Goal: Check status

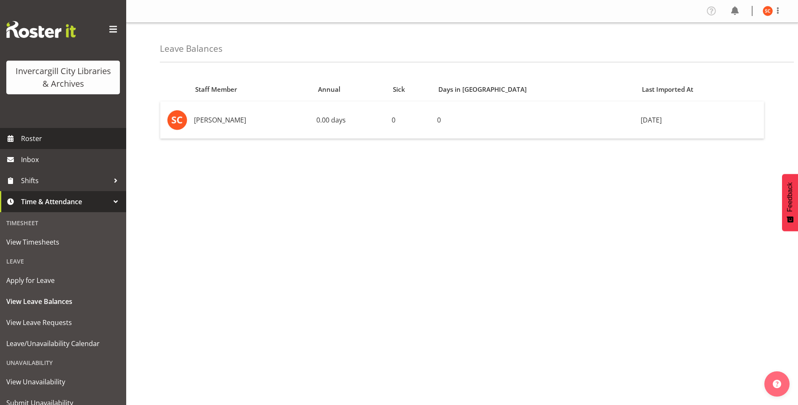
click at [35, 136] on span "Roster" at bounding box center [71, 138] width 101 height 13
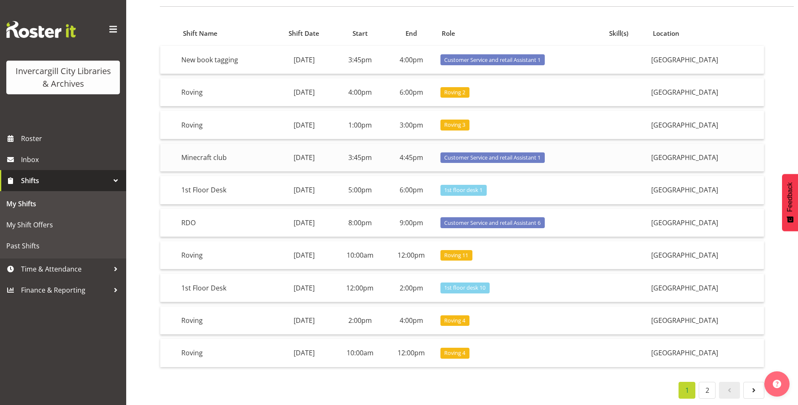
scroll to position [71, 0]
click at [47, 142] on span "Roster" at bounding box center [71, 138] width 101 height 13
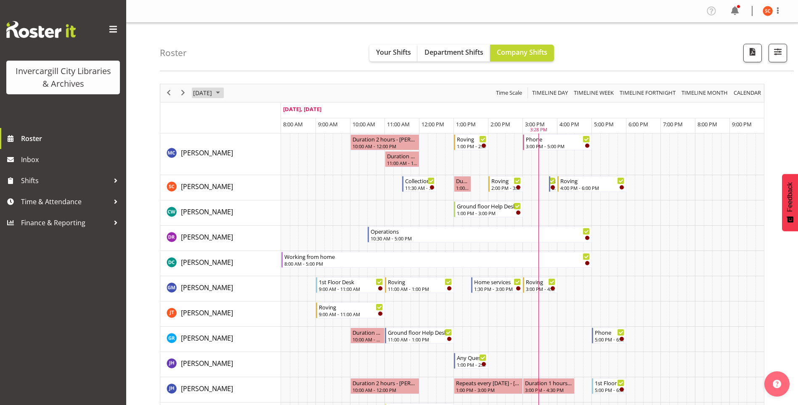
click at [213, 94] on span "September 17, 2025" at bounding box center [202, 93] width 21 height 11
click at [242, 182] on span "24" at bounding box center [242, 186] width 13 height 13
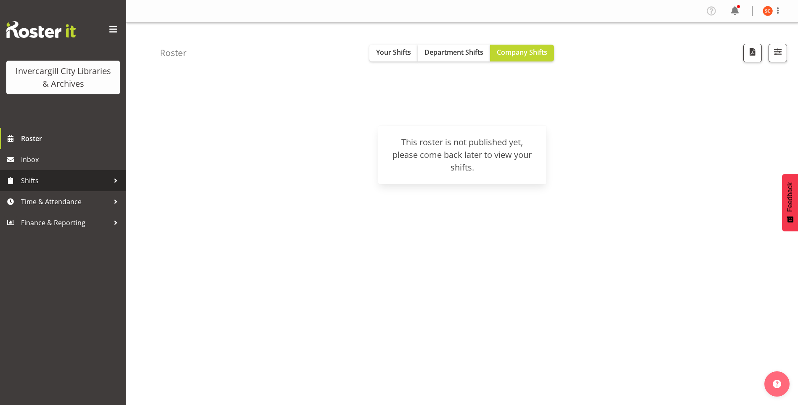
click at [46, 178] on span "Shifts" at bounding box center [65, 180] width 88 height 13
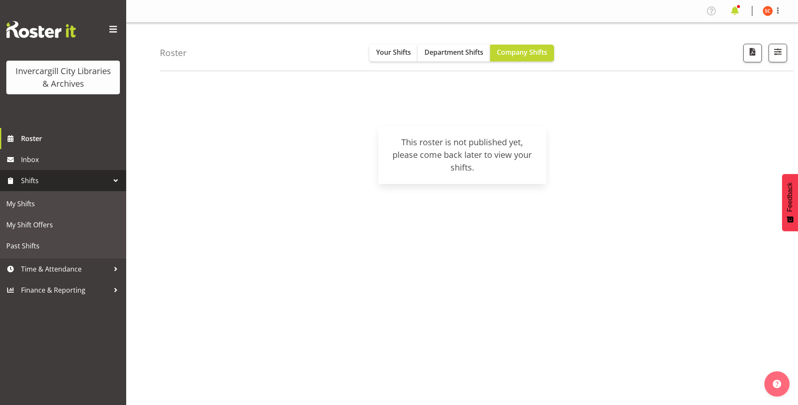
click at [732, 12] on span at bounding box center [734, 10] width 13 height 13
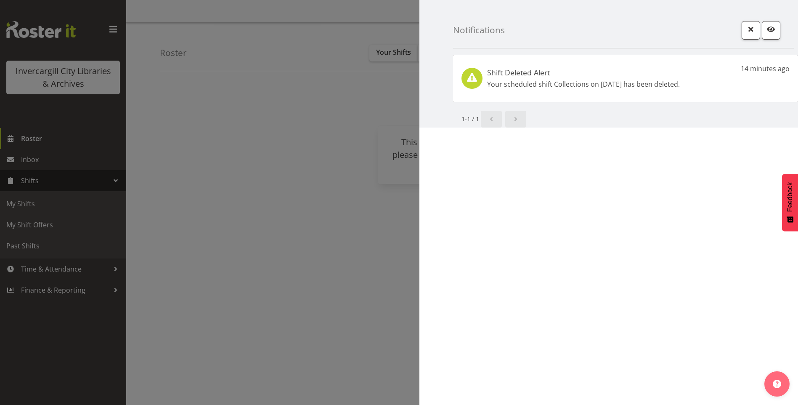
click at [538, 84] on p "Your scheduled shift Collections on 24th Sep has been deleted." at bounding box center [583, 84] width 193 height 10
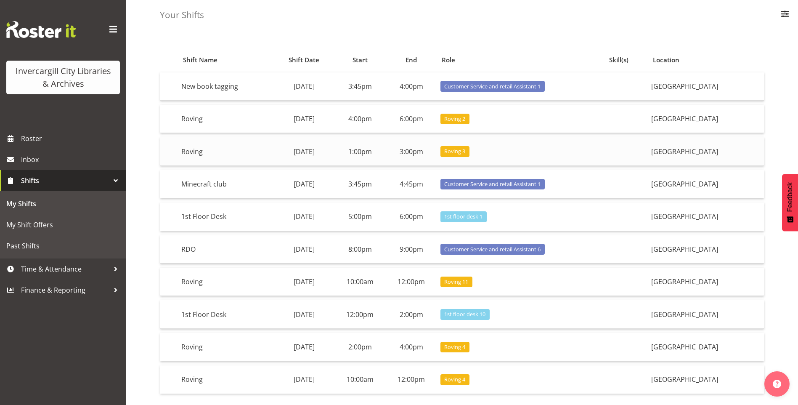
scroll to position [71, 0]
